Goal: Information Seeking & Learning: Learn about a topic

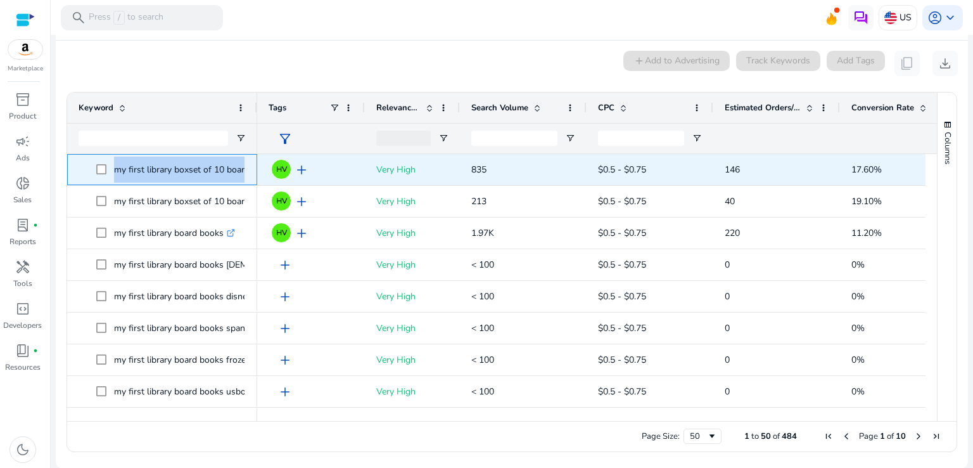
drag, startPoint x: 112, startPoint y: 171, endPoint x: 248, endPoint y: 170, distance: 136.2
click at [248, 170] on div "my first library boxset of 10 board books .st0{fill:#2c8af8}" at bounding box center [162, 169] width 190 height 31
copy span "my first library boxset of 10 board books .st0{fill:#2c8af8}"
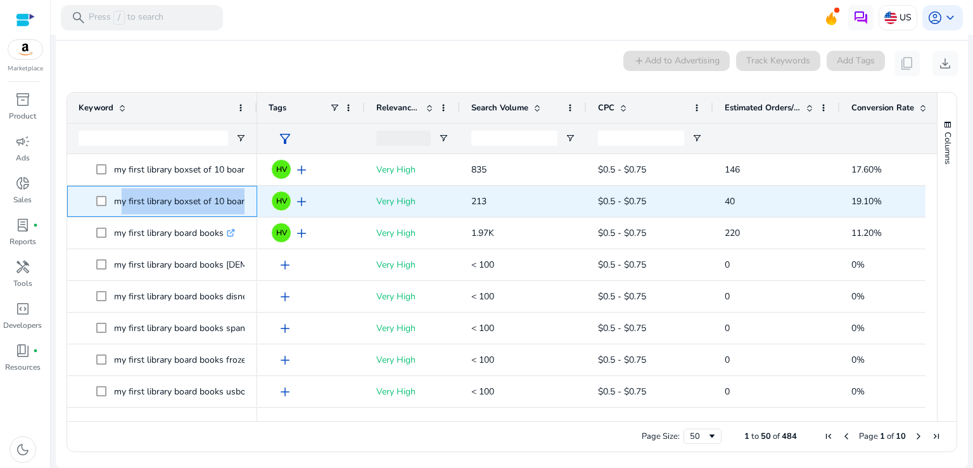
drag, startPoint x: 113, startPoint y: 204, endPoint x: 256, endPoint y: 211, distance: 142.7
click at [256, 211] on div "my first library boxset of 10 board .st0{fill:#2c8af8}" at bounding box center [162, 201] width 190 height 31
copy span "my first library boxset of 10 board .st0{fill:#2c8af8}"
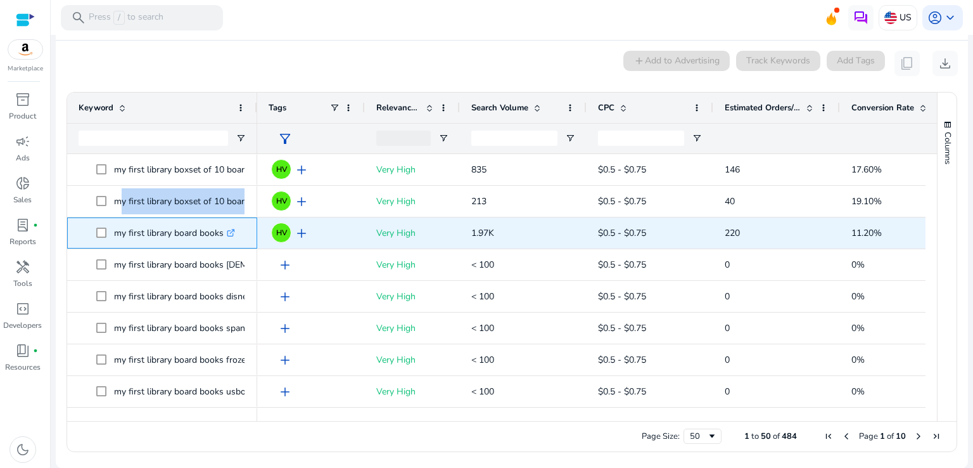
drag, startPoint x: 113, startPoint y: 233, endPoint x: 222, endPoint y: 236, distance: 109.0
click at [222, 236] on p "my first library board books .st0{fill:#2c8af8}" at bounding box center [174, 233] width 121 height 26
copy p "my first library board books"
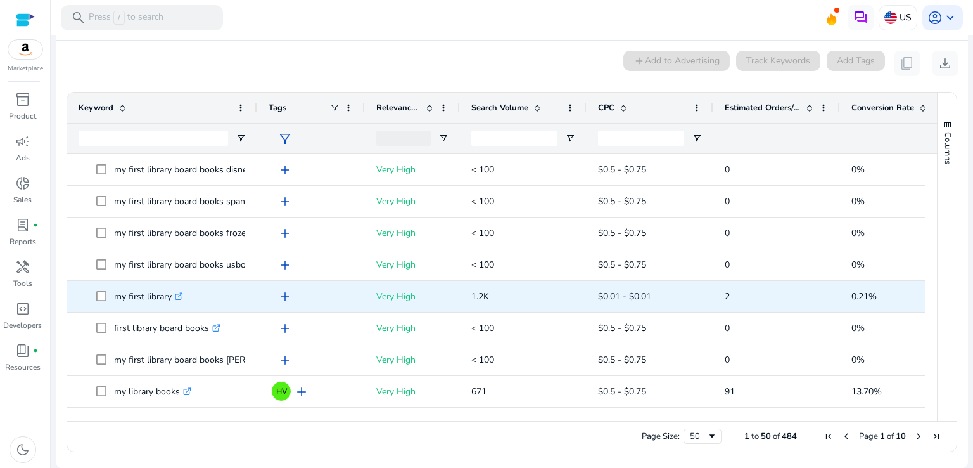
scroll to position [127, 0]
copy p "my first library"
drag, startPoint x: 114, startPoint y: 295, endPoint x: 172, endPoint y: 297, distance: 58.3
click at [172, 297] on p "my first library .st0{fill:#2c8af8}" at bounding box center [148, 296] width 69 height 26
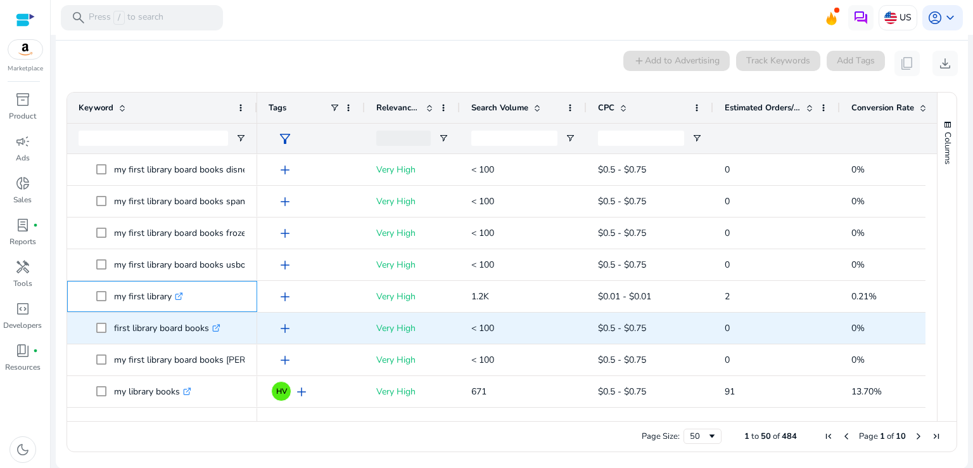
scroll to position [190, 0]
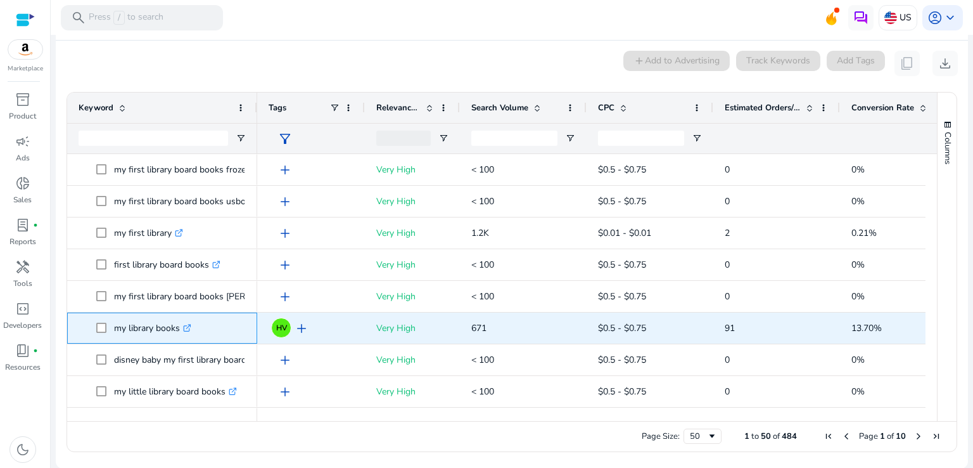
copy span "my library books"
drag, startPoint x: 113, startPoint y: 328, endPoint x: 178, endPoint y: 326, distance: 65.3
click at [178, 326] on span "my library books .st0{fill:#2c8af8}" at bounding box center [171, 328] width 150 height 26
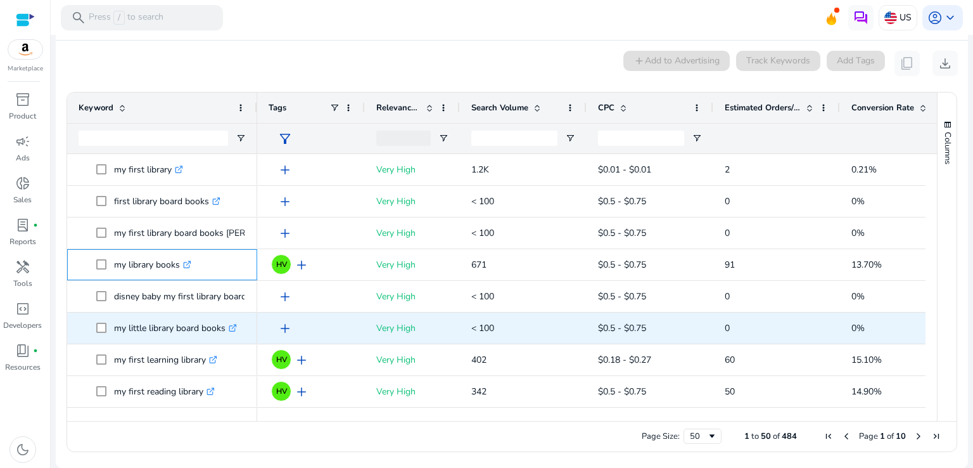
scroll to position [317, 0]
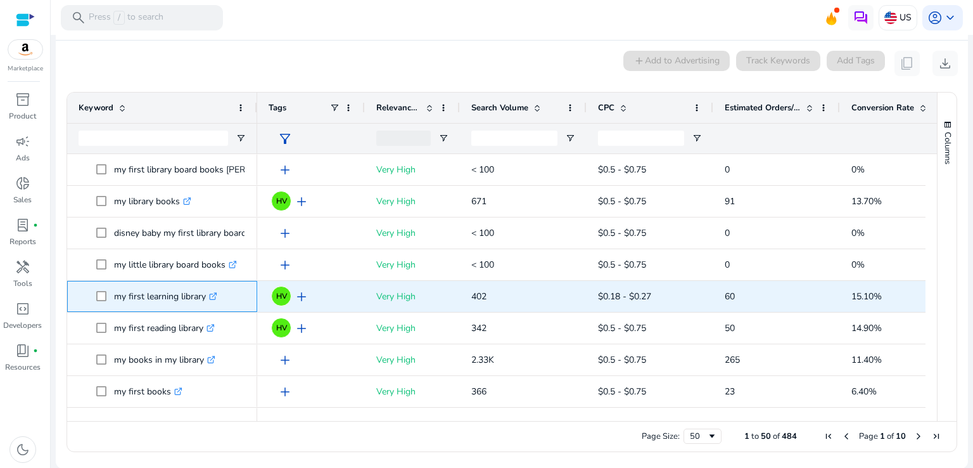
copy p "my first learning library"
drag, startPoint x: 117, startPoint y: 296, endPoint x: 206, endPoint y: 300, distance: 89.4
click at [206, 300] on p "my first learning library .st0{fill:#2c8af8}" at bounding box center [165, 296] width 103 height 26
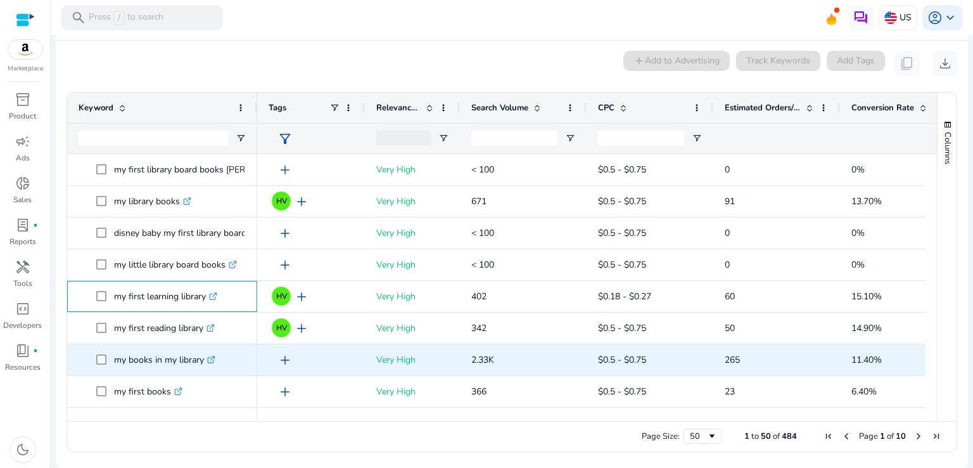
scroll to position [380, 0]
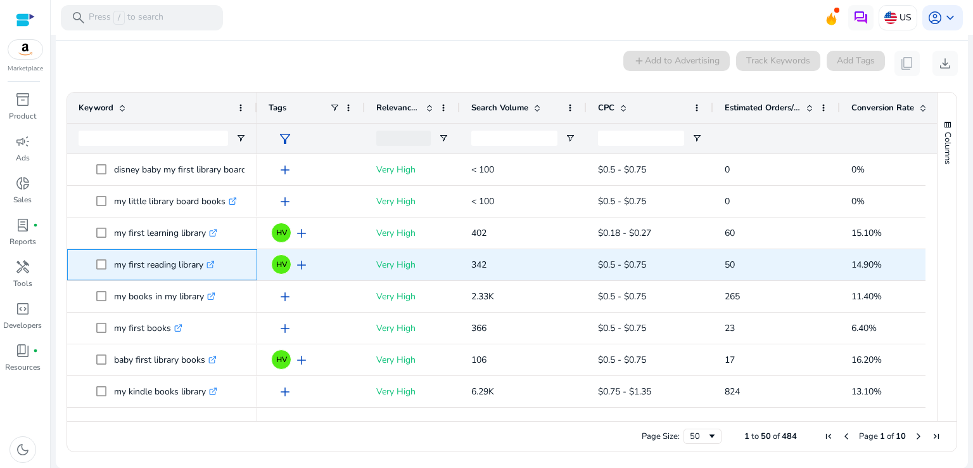
copy span "my first reading library"
drag, startPoint x: 112, startPoint y: 266, endPoint x: 205, endPoint y: 265, distance: 93.8
click at [205, 265] on span "my first reading library .st0{fill:#2c8af8}" at bounding box center [171, 265] width 150 height 26
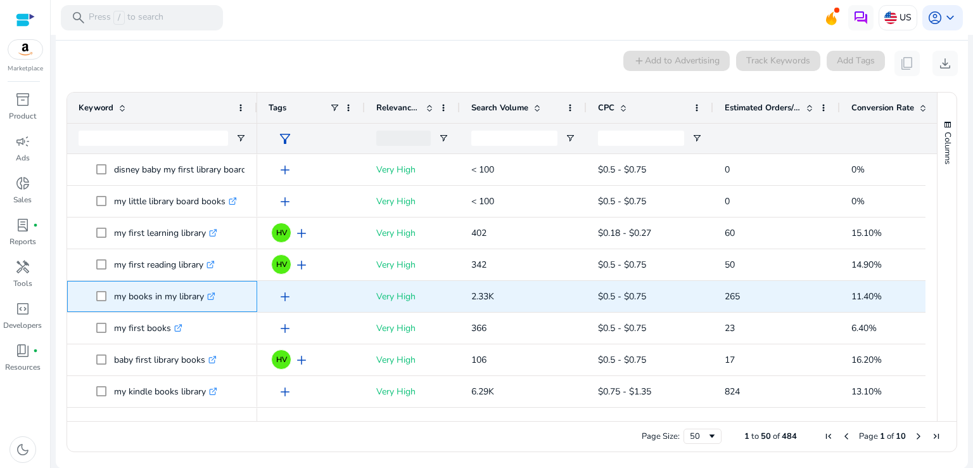
drag, startPoint x: 114, startPoint y: 296, endPoint x: 203, endPoint y: 295, distance: 88.7
click at [203, 295] on p "my books in my library .st0{fill:#2c8af8}" at bounding box center [164, 296] width 101 height 26
copy p "my books in my library"
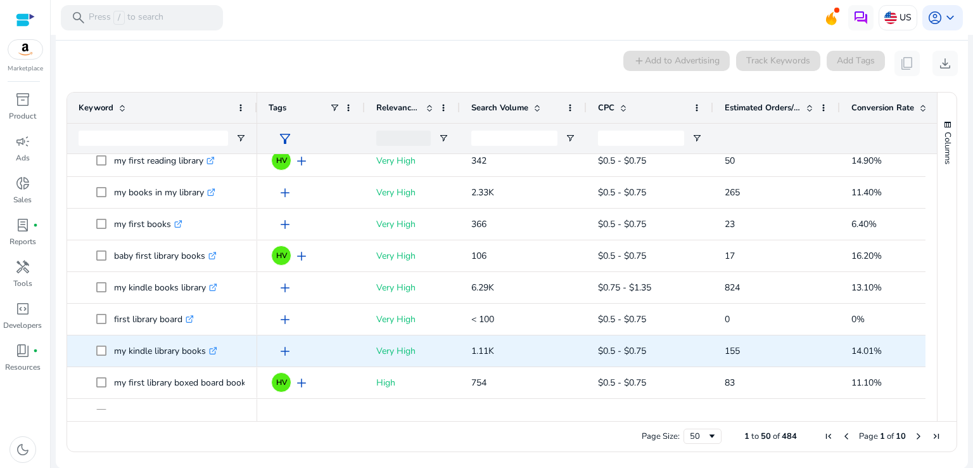
scroll to position [507, 0]
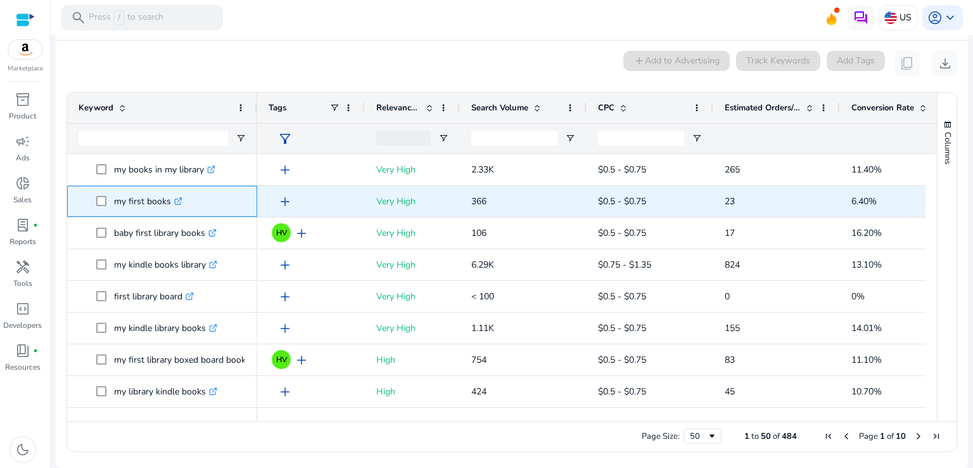
drag, startPoint x: 115, startPoint y: 203, endPoint x: 170, endPoint y: 203, distance: 55.1
click at [170, 203] on p "my first books .st0{fill:#2c8af8}" at bounding box center [148, 201] width 68 height 26
copy p "my first books"
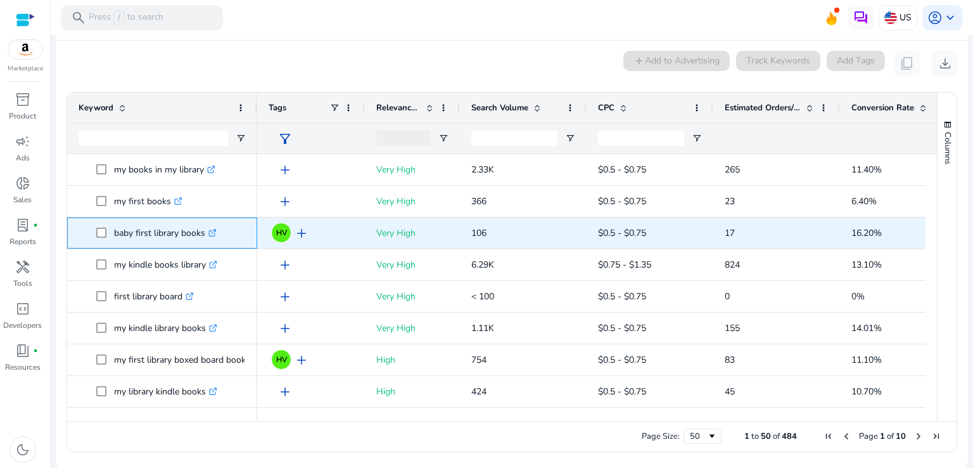
drag, startPoint x: 112, startPoint y: 234, endPoint x: 204, endPoint y: 238, distance: 91.9
click at [204, 238] on span "baby first library books .st0{fill:#2c8af8}" at bounding box center [171, 233] width 150 height 26
copy span "baby first library books"
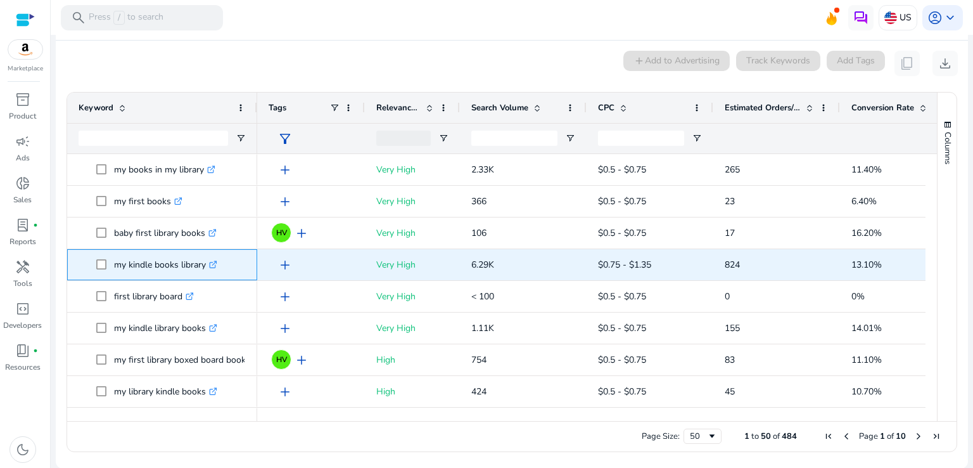
drag, startPoint x: 114, startPoint y: 265, endPoint x: 204, endPoint y: 262, distance: 90.0
click at [204, 262] on p "my kindle books library .st0{fill:#2c8af8}" at bounding box center [165, 265] width 103 height 26
copy p "my kindle books library"
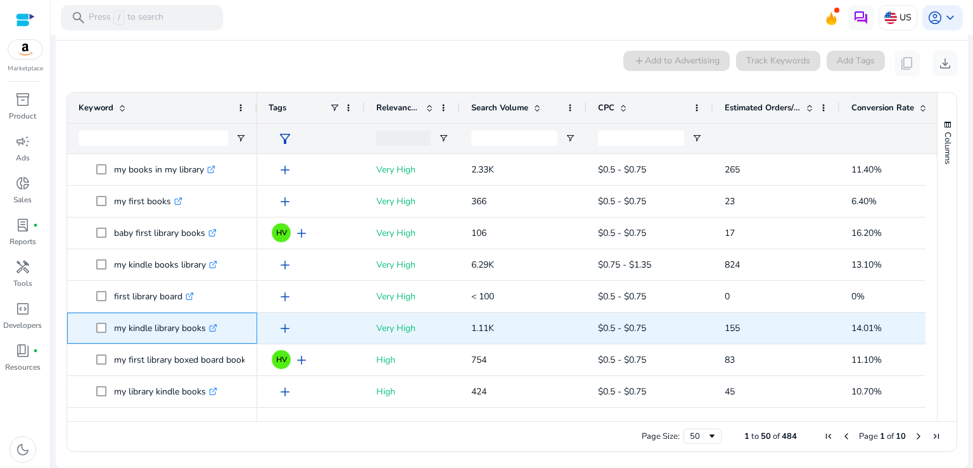
drag, startPoint x: 114, startPoint y: 328, endPoint x: 207, endPoint y: 327, distance: 92.5
click at [207, 327] on p "my kindle library books .st0{fill:#2c8af8}" at bounding box center [165, 328] width 103 height 26
copy p "my kindle library books"
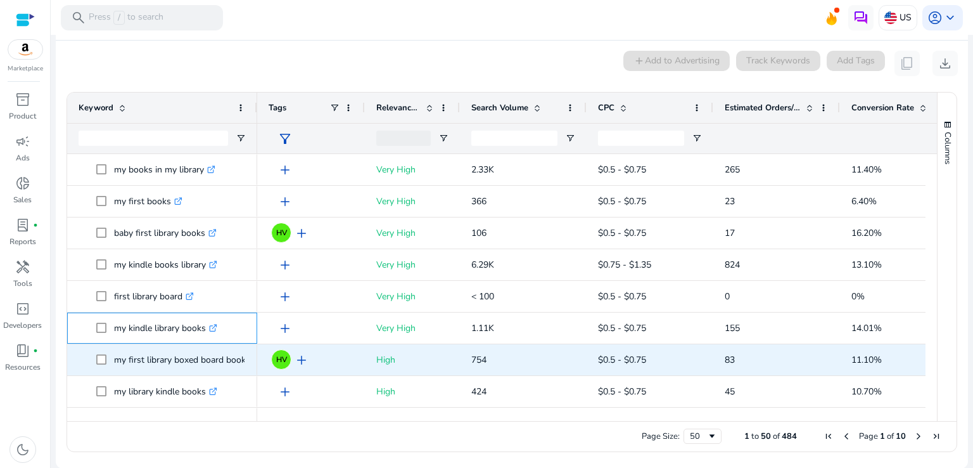
scroll to position [570, 0]
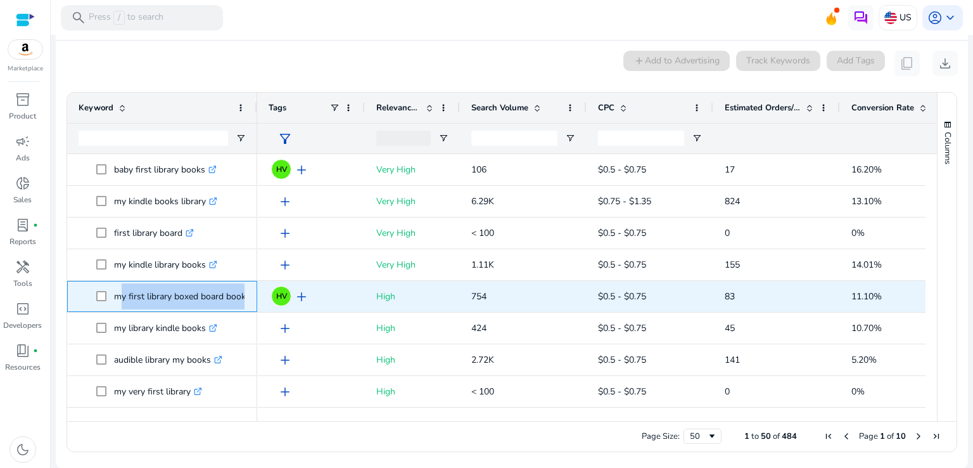
drag, startPoint x: 113, startPoint y: 298, endPoint x: 243, endPoint y: 298, distance: 129.9
click at [243, 298] on p "my first library boxed board book set .st0{fill:#2c8af8}" at bounding box center [193, 296] width 158 height 26
copy p "my first library boxed board book"
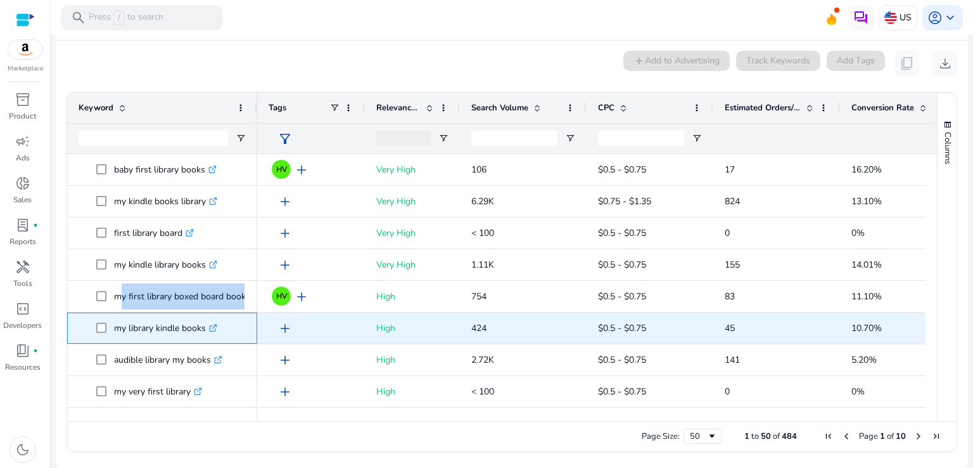
drag, startPoint x: 114, startPoint y: 329, endPoint x: 205, endPoint y: 333, distance: 90.6
click at [205, 333] on p "my library kindle books .st0{fill:#2c8af8}" at bounding box center [165, 328] width 103 height 26
copy p "my library kindle books"
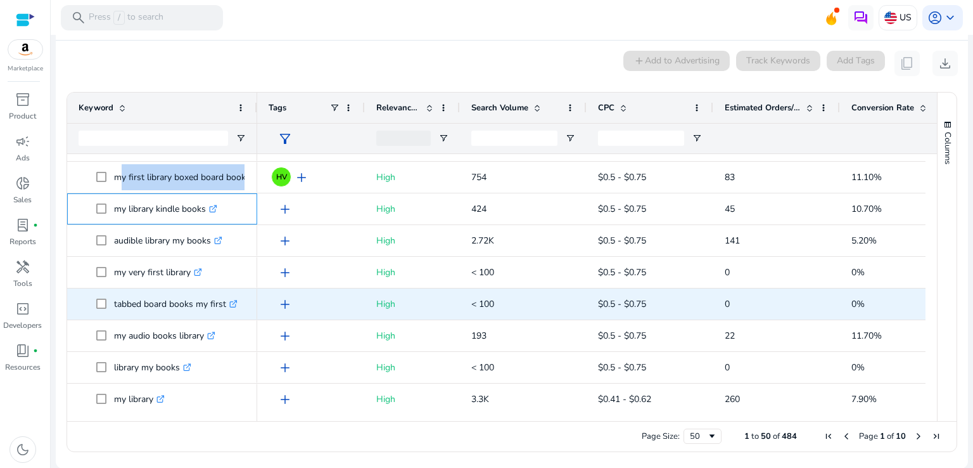
scroll to position [697, 0]
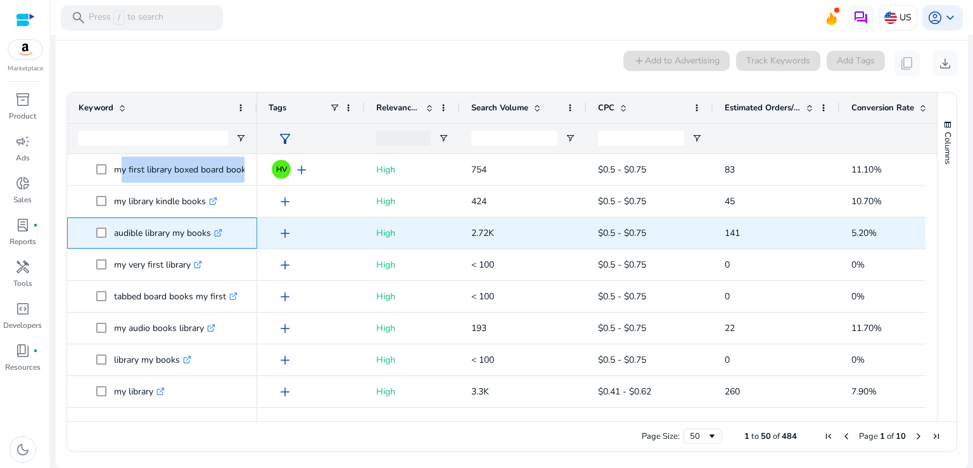
drag, startPoint x: 116, startPoint y: 234, endPoint x: 212, endPoint y: 233, distance: 96.3
click at [212, 233] on p "audible library my books .st0{fill:#2c8af8}" at bounding box center [168, 233] width 108 height 26
copy p "audible library my books"
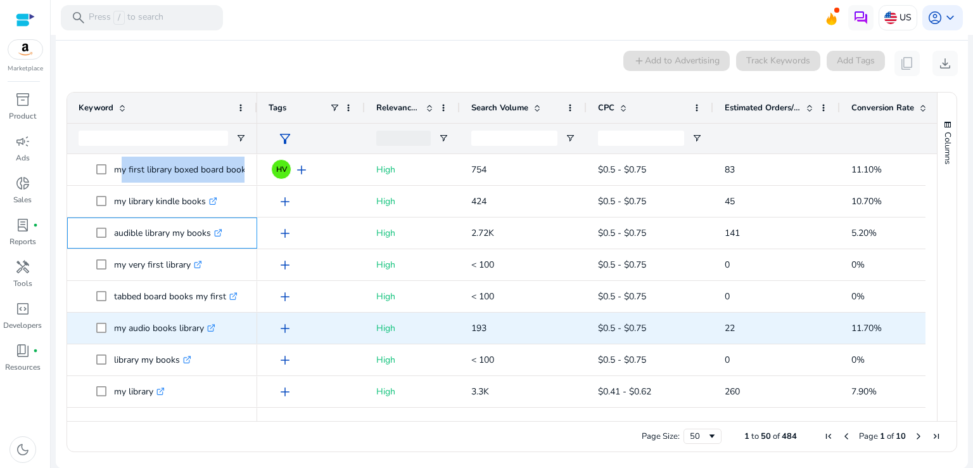
scroll to position [760, 0]
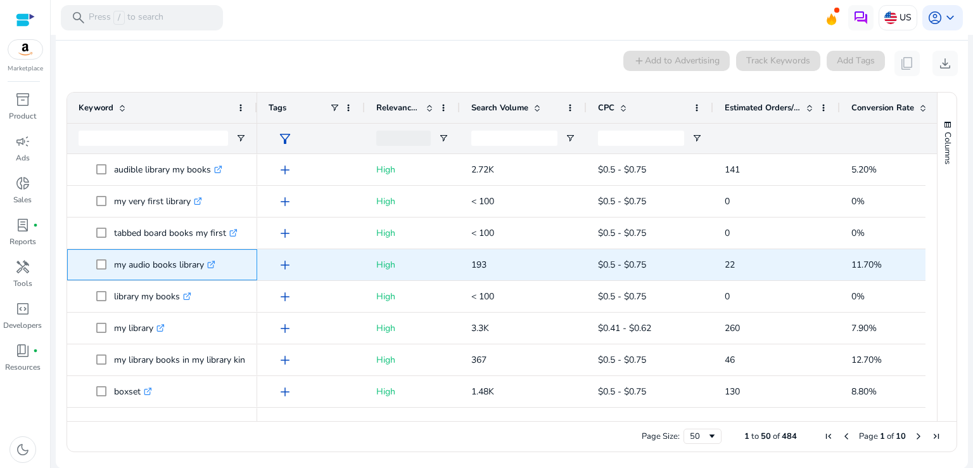
drag, startPoint x: 113, startPoint y: 263, endPoint x: 203, endPoint y: 267, distance: 89.4
click at [203, 267] on p "my audio books library .st0{fill:#2c8af8}" at bounding box center [164, 265] width 101 height 26
copy p "my audio books library"
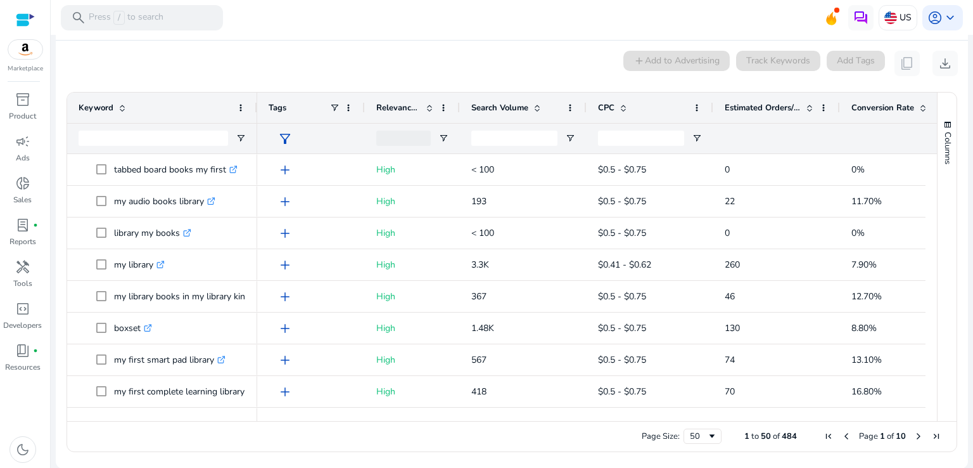
click at [203, 442] on div "Page Size: 50 1 to 50 of 484 Page 1 of 10" at bounding box center [511, 436] width 889 height 30
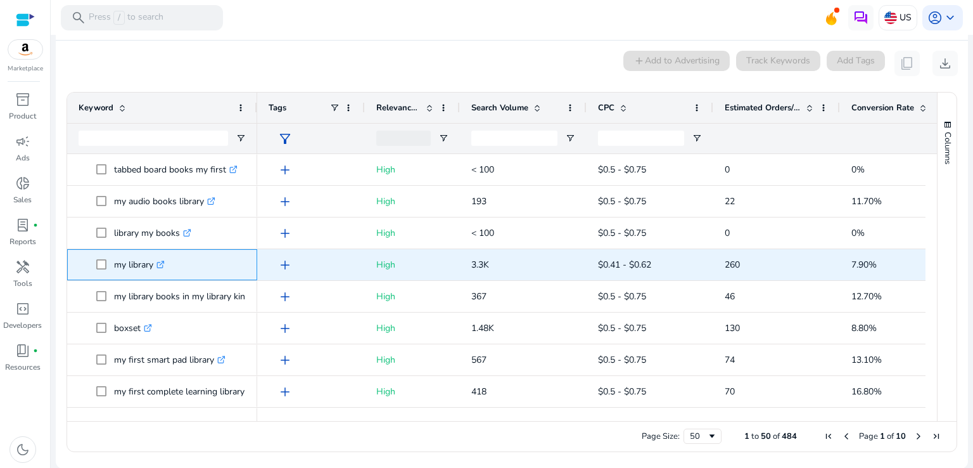
drag, startPoint x: 114, startPoint y: 265, endPoint x: 153, endPoint y: 267, distance: 38.7
click at [153, 267] on p "my library .st0{fill:#2c8af8}" at bounding box center [139, 265] width 51 height 26
copy p "my library"
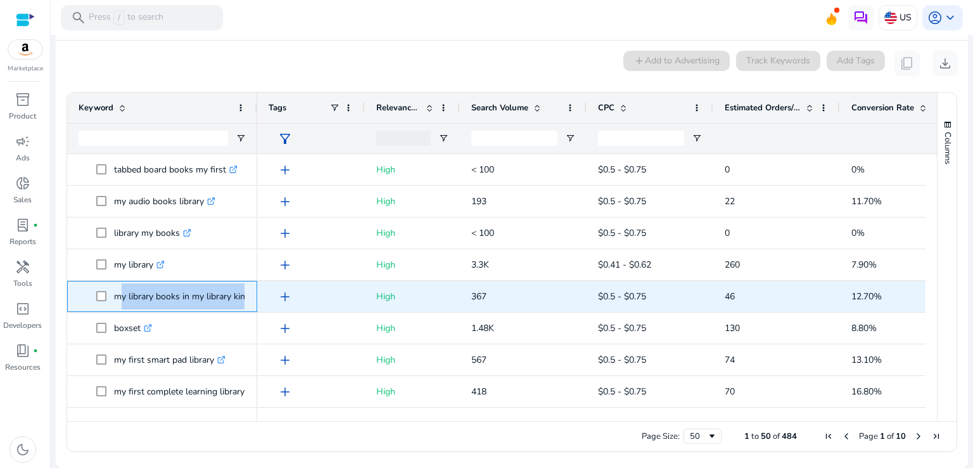
drag, startPoint x: 115, startPoint y: 297, endPoint x: 254, endPoint y: 296, distance: 139.4
click at [254, 296] on div "my library books in my library kindle .st0{fill:#2c8af8}" at bounding box center [162, 296] width 190 height 31
copy span "my library books in my library kindle .st0{fill:#2c8af8}"
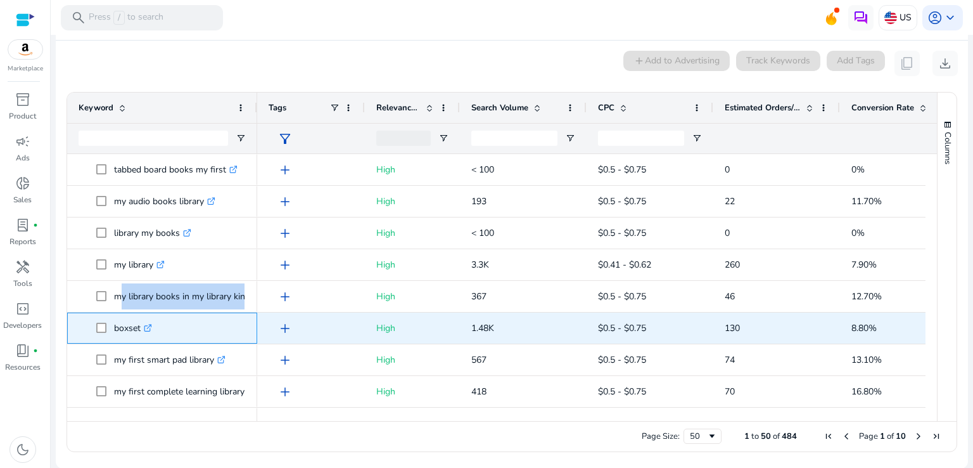
drag, startPoint x: 115, startPoint y: 328, endPoint x: 140, endPoint y: 328, distance: 25.3
click at [140, 328] on p "boxset .st0{fill:#2c8af8}" at bounding box center [133, 328] width 38 height 26
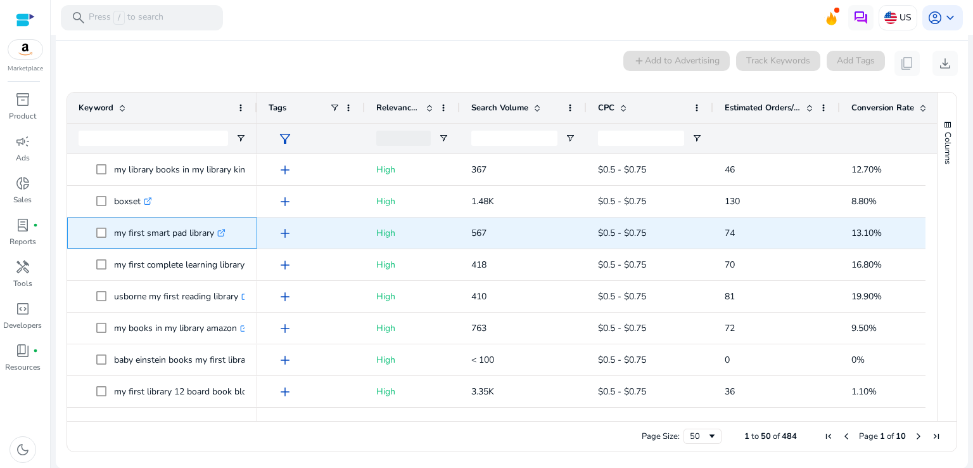
drag, startPoint x: 114, startPoint y: 233, endPoint x: 214, endPoint y: 235, distance: 100.1
click at [214, 235] on p "my first smart pad library .st0{fill:#2c8af8}" at bounding box center [170, 233] width 112 height 26
copy p "my first smart pad library"
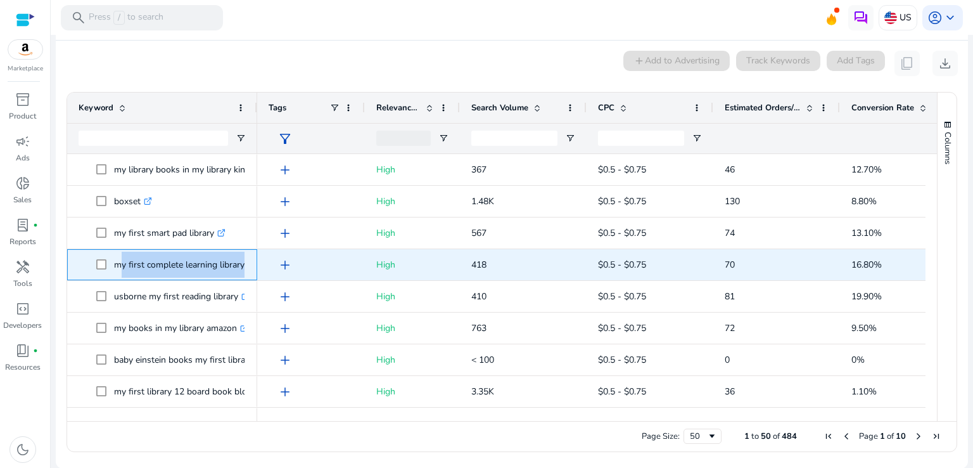
drag, startPoint x: 114, startPoint y: 265, endPoint x: 246, endPoint y: 265, distance: 131.8
click at [246, 265] on div "my first complete learning library .st0{fill:#2c8af8}" at bounding box center [162, 264] width 190 height 31
copy span "my first complete learning library .st0{fill:#2c8af8}"
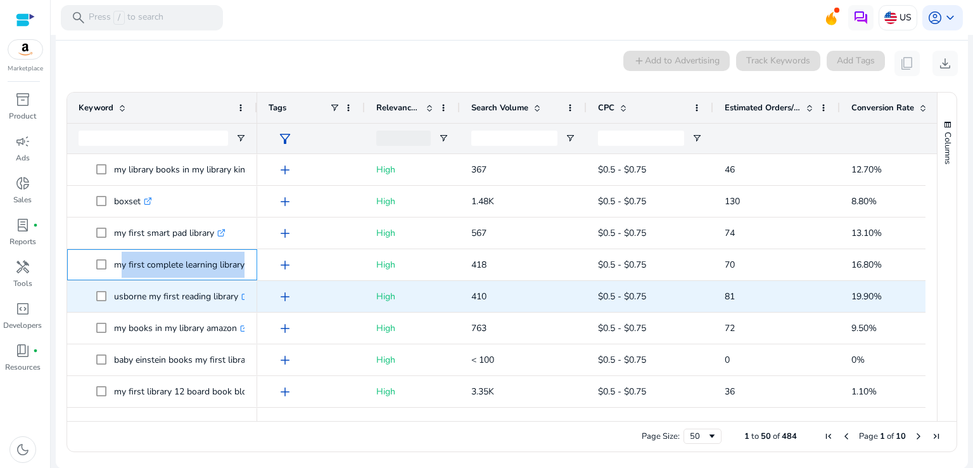
scroll to position [1014, 0]
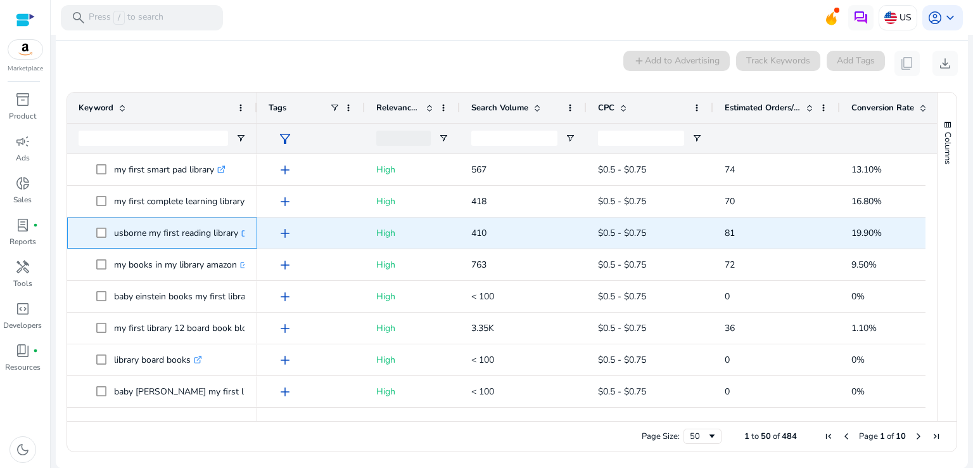
click at [134, 236] on p "usborne my first reading library .st0{fill:#2c8af8}" at bounding box center [182, 233] width 136 height 26
drag, startPoint x: 115, startPoint y: 233, endPoint x: 236, endPoint y: 234, distance: 121.6
click at [236, 234] on p "usborne my first reading library .st0{fill:#2c8af8}" at bounding box center [182, 233] width 136 height 26
copy p "usborne my first reading library"
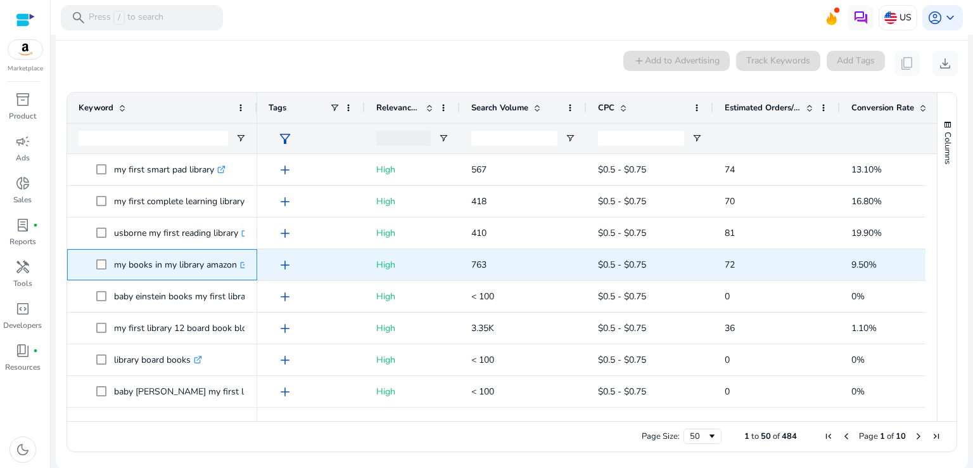
drag, startPoint x: 113, startPoint y: 264, endPoint x: 235, endPoint y: 267, distance: 122.3
click at [235, 267] on span "my books in my library amazon .st0{fill:#2c8af8}" at bounding box center [171, 265] width 150 height 26
copy span "my books in my library amazon"
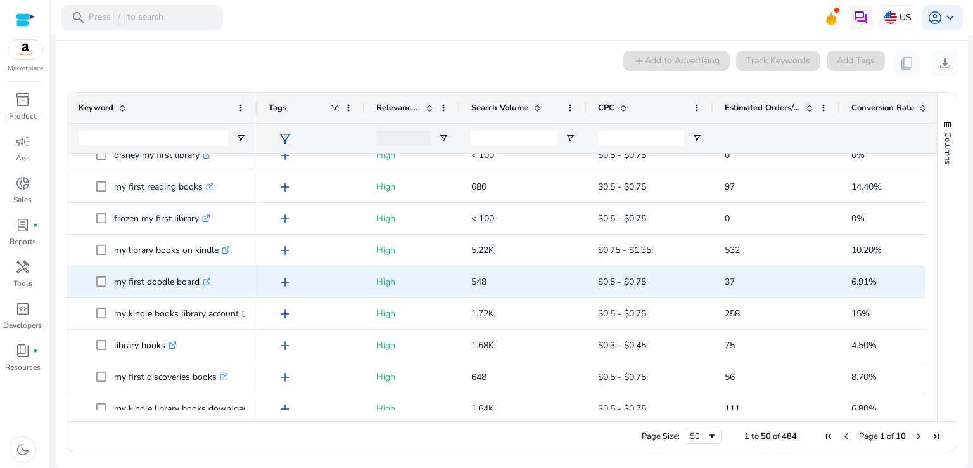
scroll to position [1328, 0]
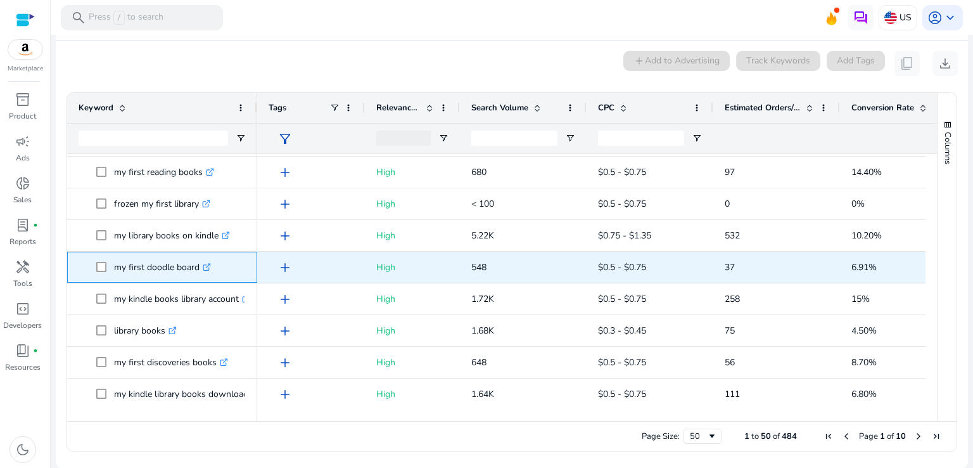
drag, startPoint x: 114, startPoint y: 267, endPoint x: 198, endPoint y: 264, distance: 83.7
click at [198, 264] on p "my first doodle board .st0{fill:#2c8af8}" at bounding box center [162, 267] width 97 height 26
copy p "my first doodle board"
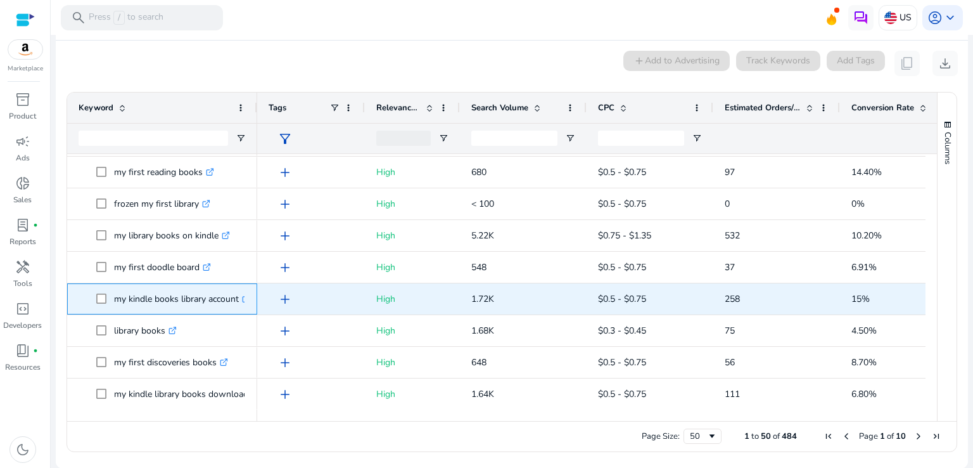
drag, startPoint x: 114, startPoint y: 300, endPoint x: 240, endPoint y: 302, distance: 126.1
click at [240, 302] on p "my kindle books library account .st0{fill:#2c8af8}" at bounding box center [182, 299] width 136 height 26
copy p "my kindle books library account"
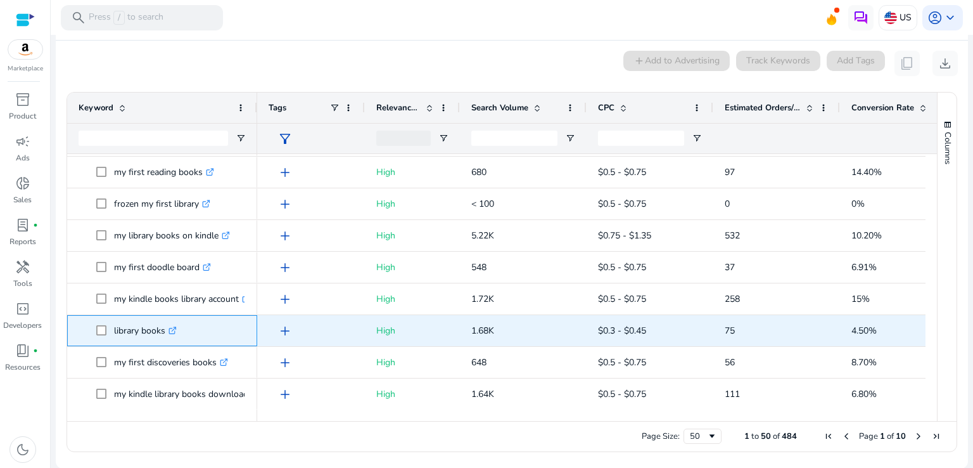
copy span "library books"
drag, startPoint x: 112, startPoint y: 330, endPoint x: 166, endPoint y: 333, distance: 53.9
click at [166, 333] on span "library books .st0{fill:#2c8af8}" at bounding box center [171, 330] width 150 height 26
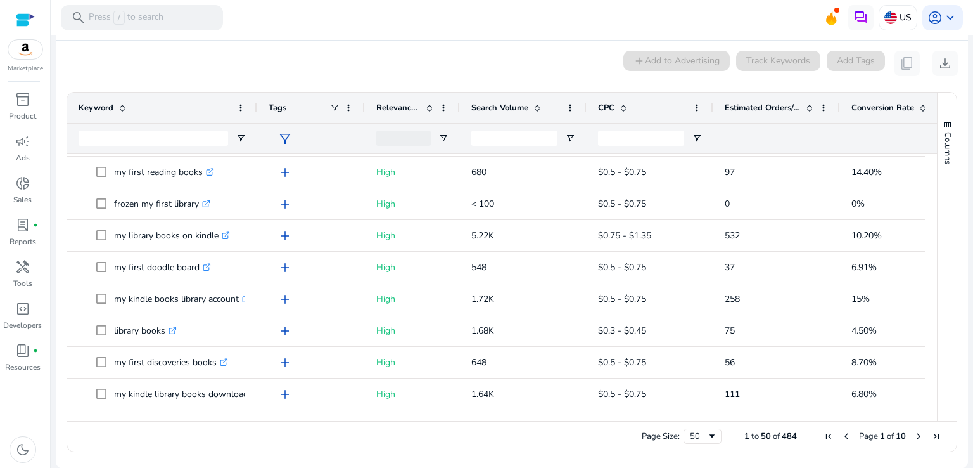
click at [599, 432] on div "Page Size: 50 1 to 50 of 484 Page 1 of 10" at bounding box center [511, 436] width 889 height 30
click at [914, 436] on span "Next Page" at bounding box center [919, 436] width 10 height 10
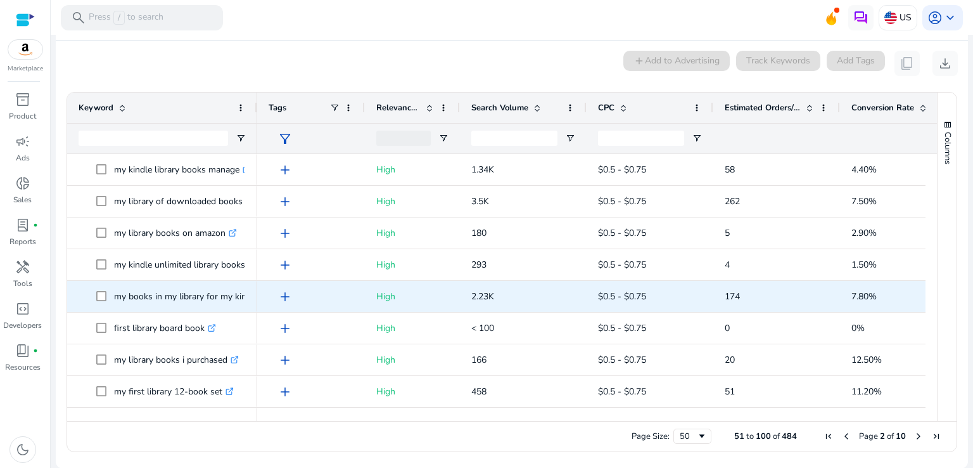
scroll to position [63, 0]
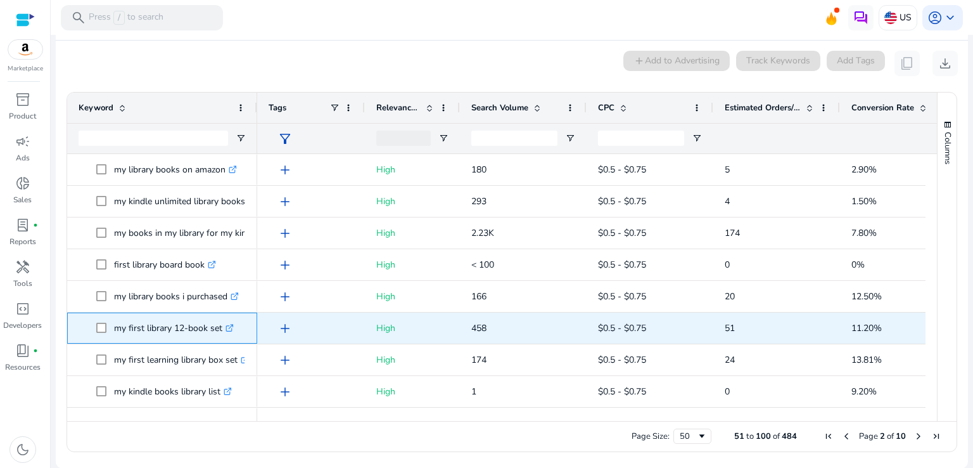
drag, startPoint x: 114, startPoint y: 328, endPoint x: 222, endPoint y: 328, distance: 108.3
click at [222, 328] on p "my first library 12-book set .st0{fill:#2c8af8}" at bounding box center [174, 328] width 120 height 26
copy p "my first library 12-book set"
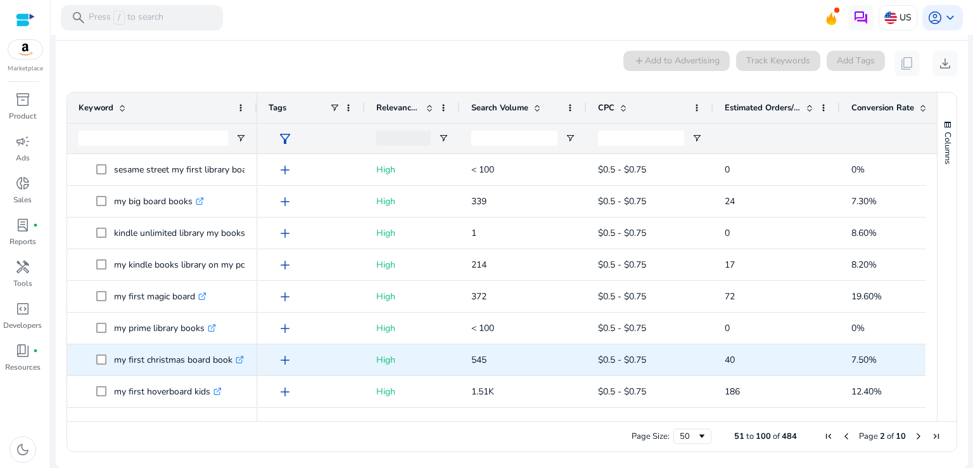
scroll to position [380, 0]
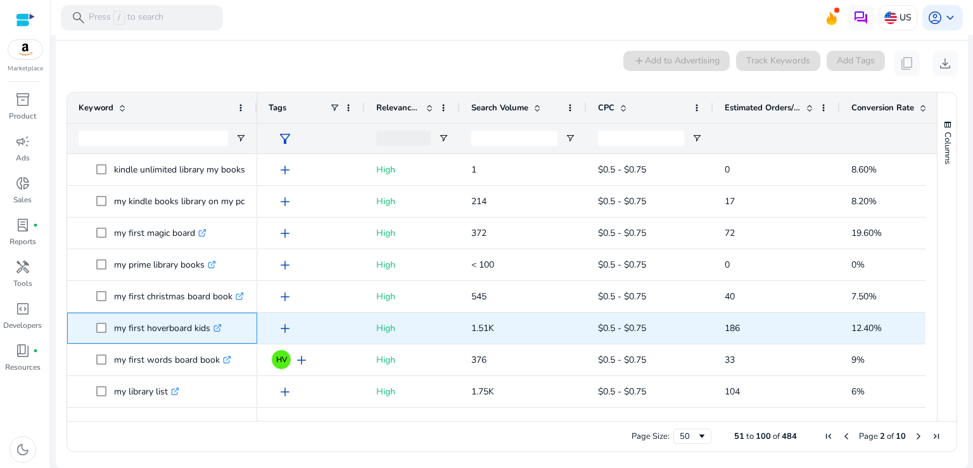
drag, startPoint x: 113, startPoint y: 329, endPoint x: 208, endPoint y: 328, distance: 94.4
click at [208, 328] on p "my first hoverboard kids .st0{fill:#2c8af8}" at bounding box center [168, 328] width 108 height 26
copy p "my first hoverboard kids"
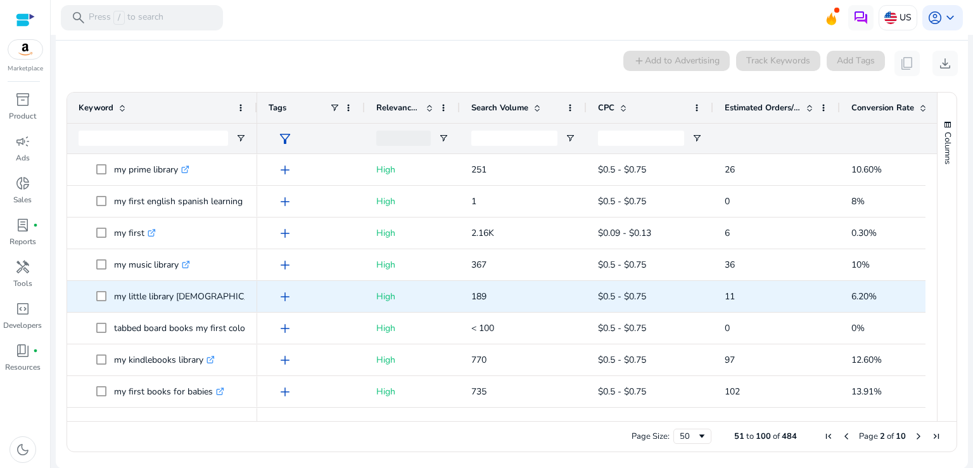
scroll to position [0, 0]
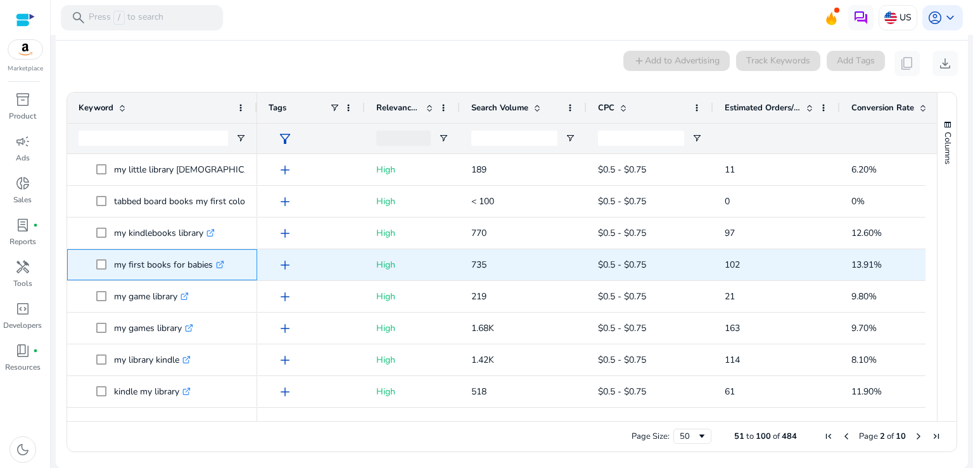
drag, startPoint x: 113, startPoint y: 265, endPoint x: 212, endPoint y: 271, distance: 99.0
click at [212, 271] on span "my first books for babies .st0{fill:#2c8af8}" at bounding box center [171, 265] width 150 height 26
copy span "my first books for babies"
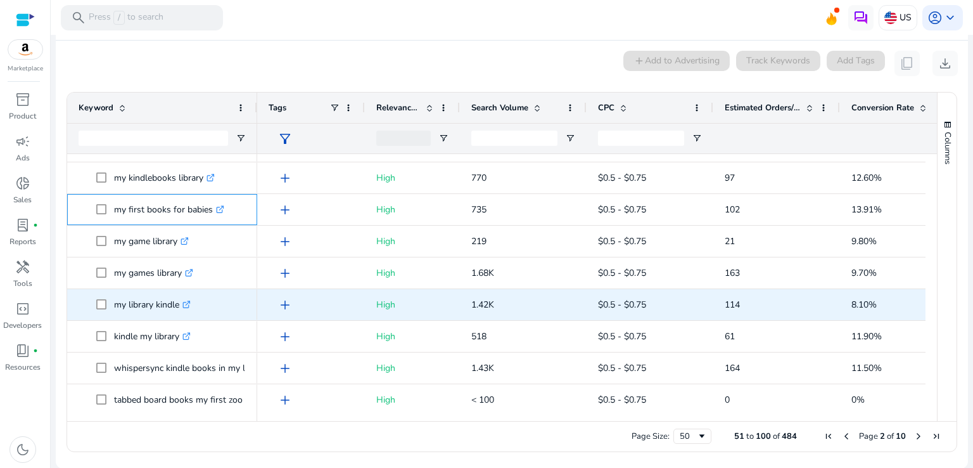
scroll to position [824, 0]
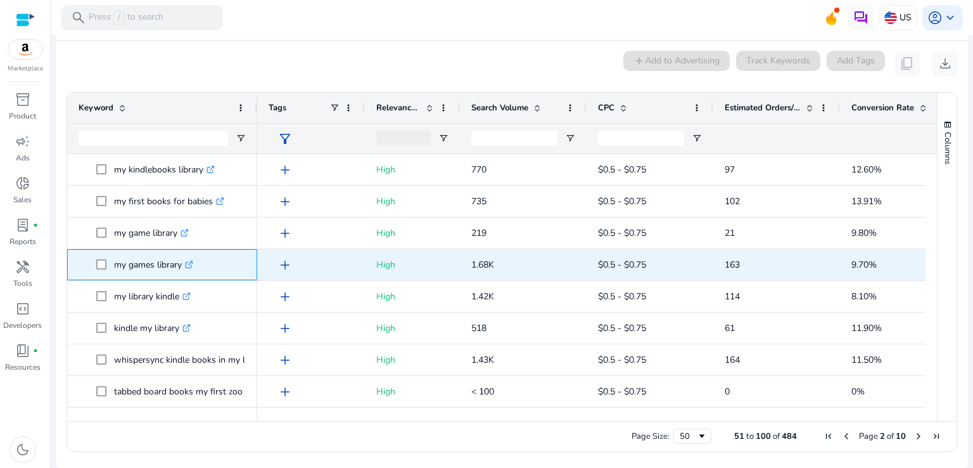
drag, startPoint x: 115, startPoint y: 267, endPoint x: 183, endPoint y: 269, distance: 68.4
click at [183, 269] on p "my games library .st0{fill:#2c8af8}" at bounding box center [153, 265] width 79 height 26
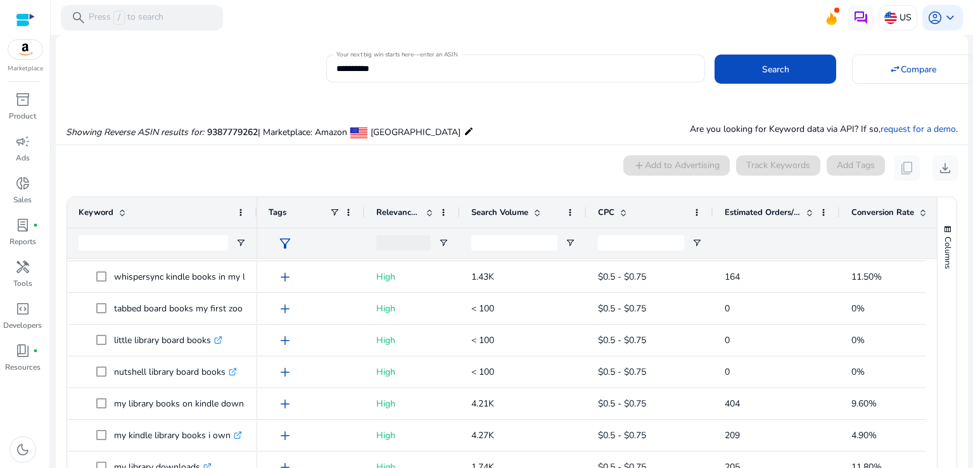
scroll to position [654, 0]
